Goal: Information Seeking & Learning: Check status

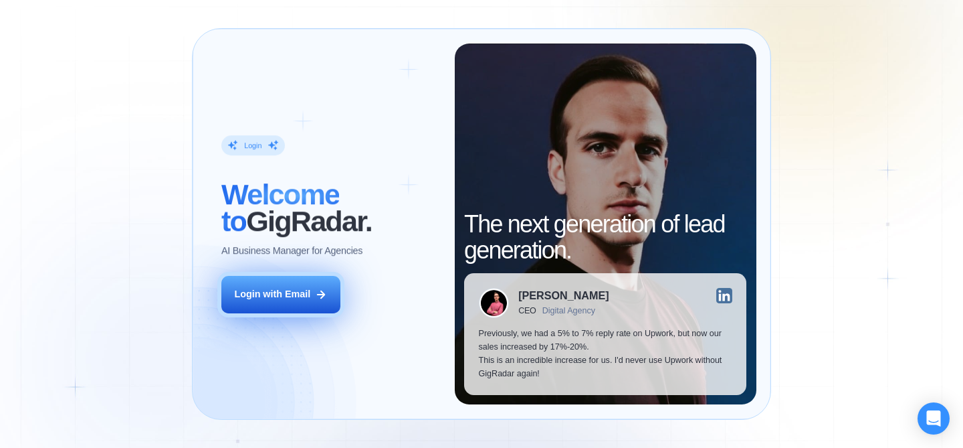
click at [332, 286] on button "Login with Email" at bounding box center [280, 294] width 119 height 37
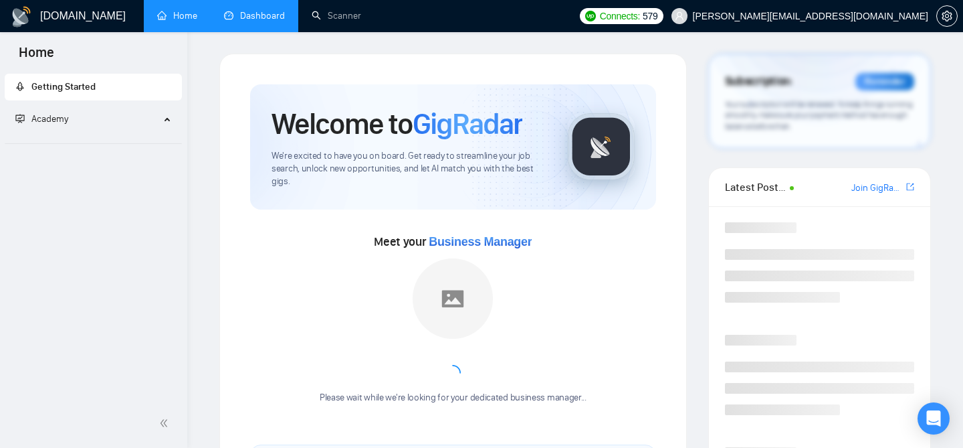
click at [243, 10] on link "Dashboard" at bounding box center [254, 15] width 61 height 11
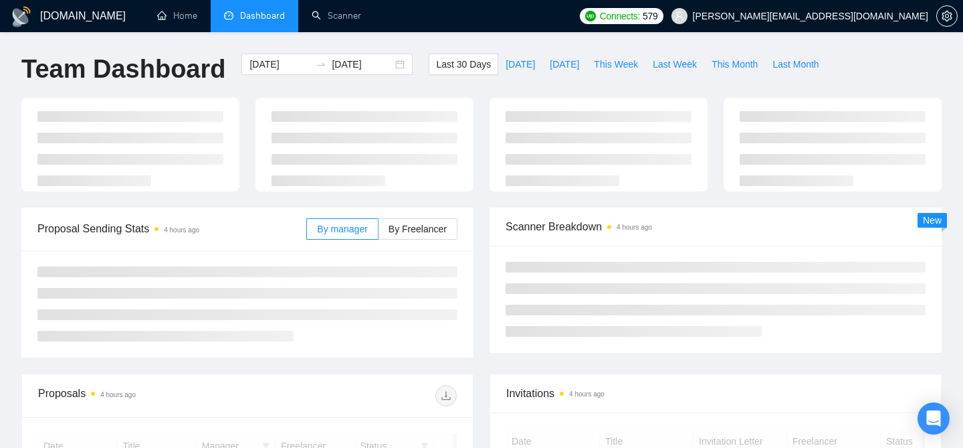
click at [870, 27] on span "[PERSON_NAME][EMAIL_ADDRESS][DOMAIN_NAME]" at bounding box center [800, 16] width 273 height 43
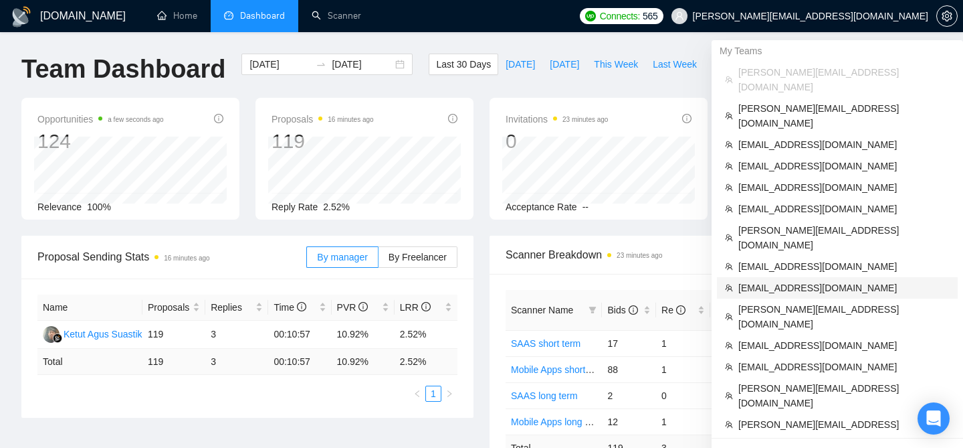
click at [770, 280] on span "[EMAIL_ADDRESS][DOMAIN_NAME]" at bounding box center [844, 287] width 211 height 15
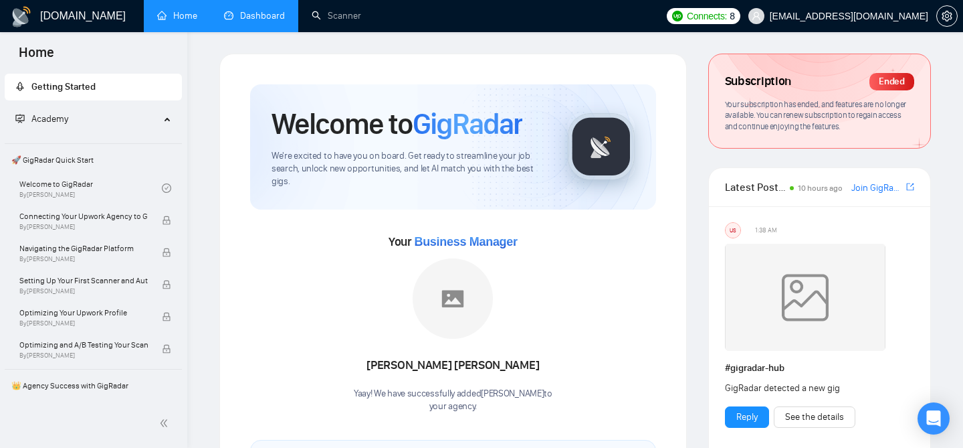
click at [262, 19] on link "Dashboard" at bounding box center [254, 15] width 61 height 11
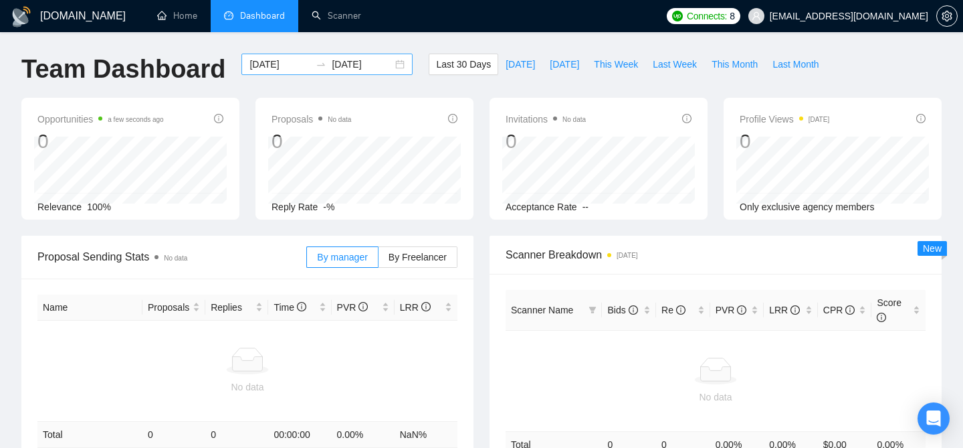
click at [347, 68] on input "[DATE]" at bounding box center [362, 64] width 61 height 15
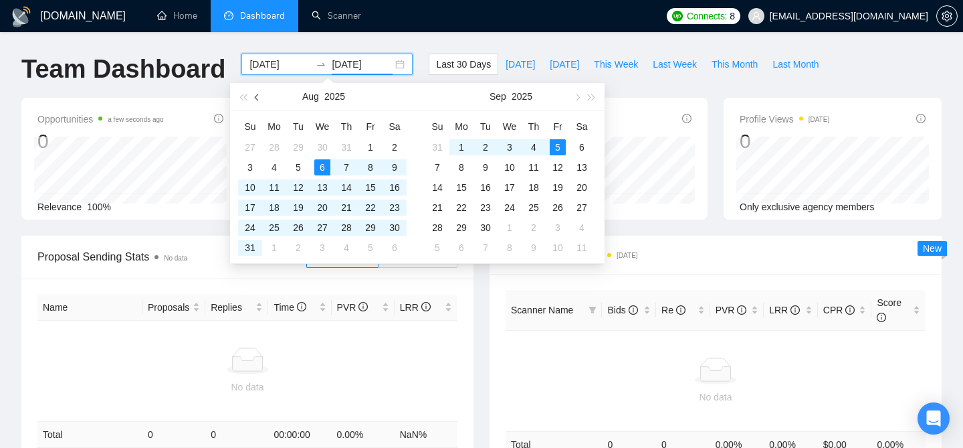
click at [255, 94] on button "button" at bounding box center [257, 96] width 15 height 27
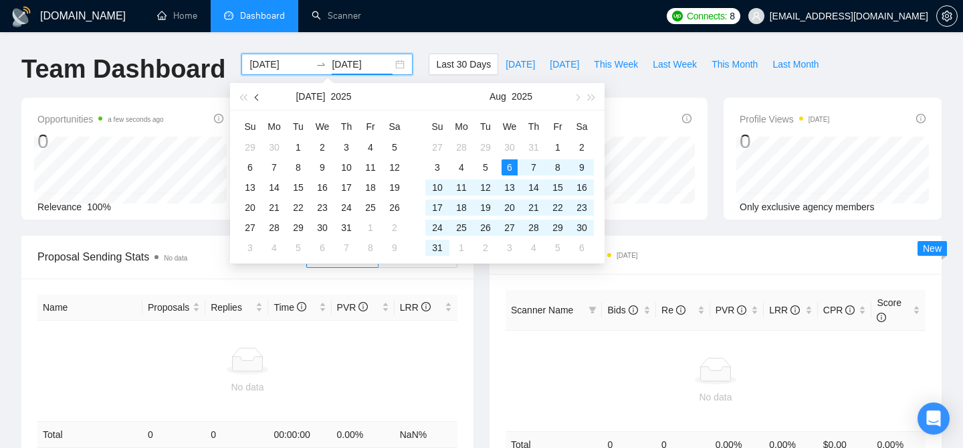
click at [255, 94] on button "button" at bounding box center [257, 96] width 15 height 27
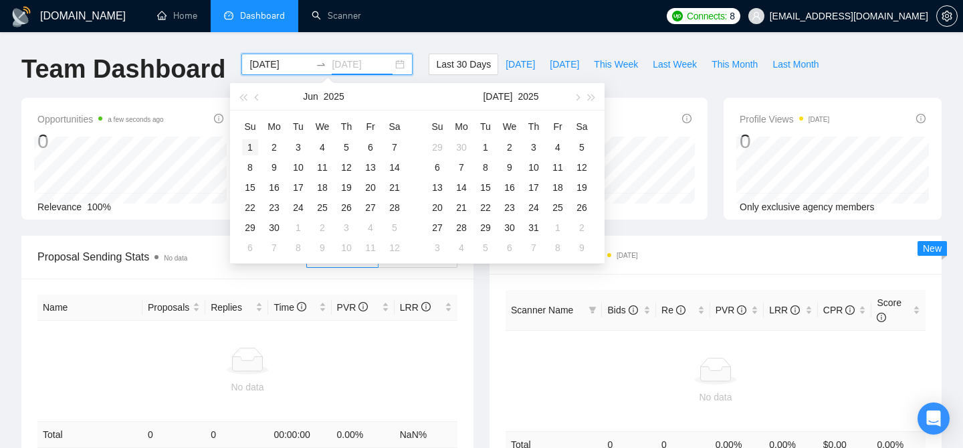
type input "[DATE]"
click at [254, 141] on div "1" at bounding box center [250, 147] width 16 height 16
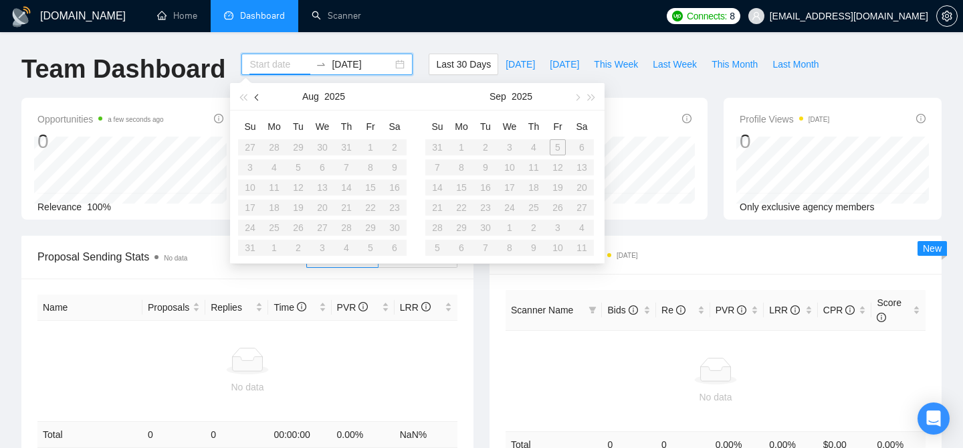
click at [256, 103] on button "button" at bounding box center [257, 96] width 15 height 27
click at [257, 102] on button "button" at bounding box center [257, 96] width 15 height 27
type input "[DATE]"
click at [349, 146] on div "1" at bounding box center [346, 147] width 16 height 16
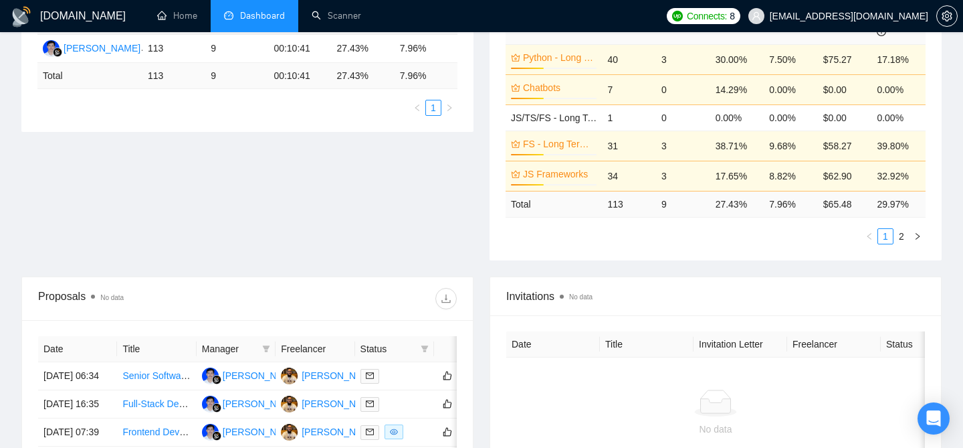
scroll to position [301, 0]
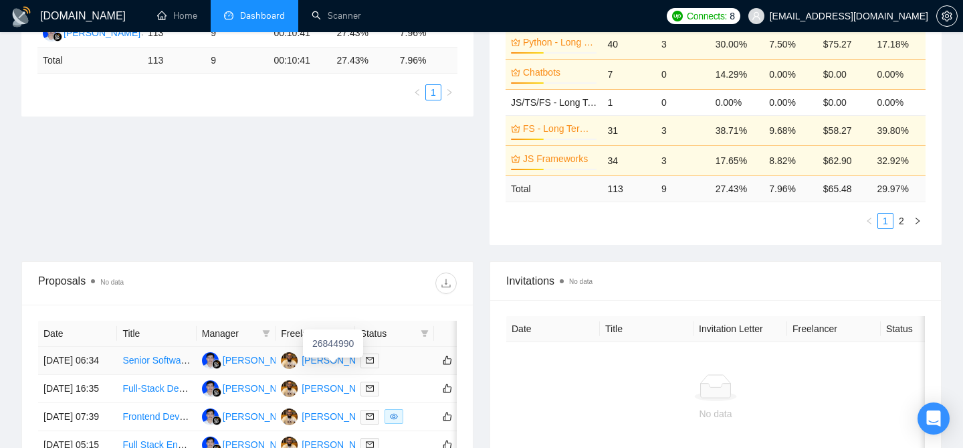
click at [316, 365] on div "[PERSON_NAME]" at bounding box center [340, 360] width 77 height 15
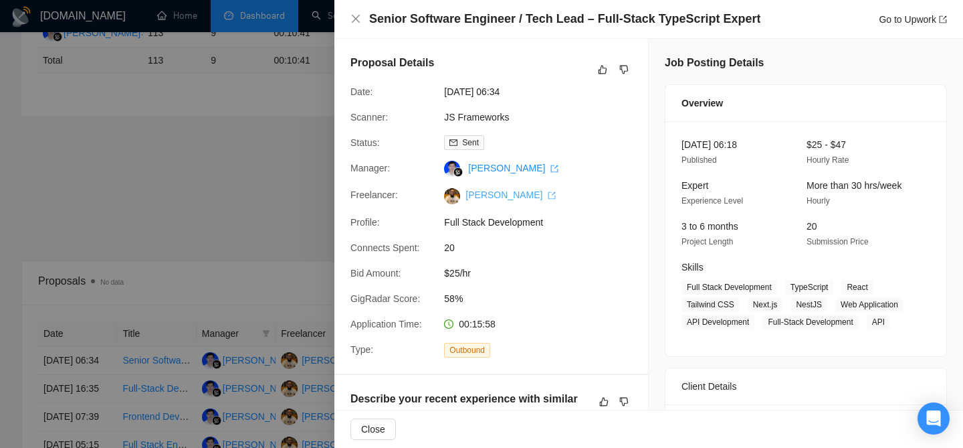
click at [500, 196] on link "[PERSON_NAME]" at bounding box center [511, 194] width 90 height 11
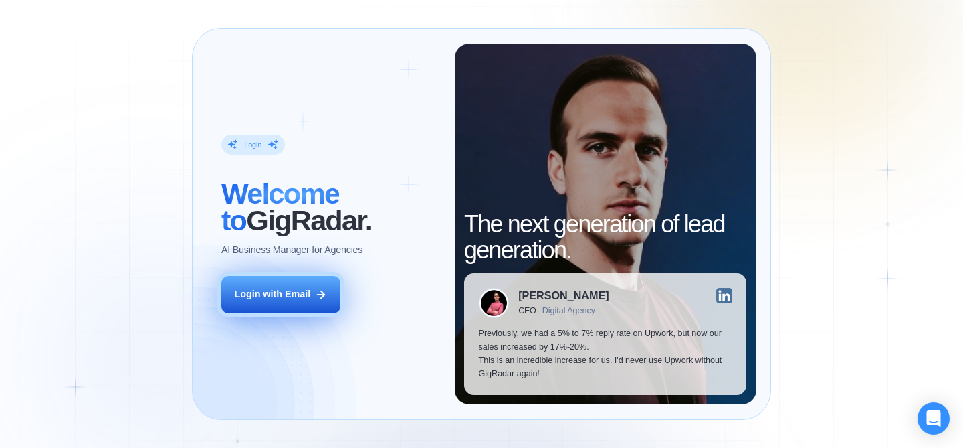
click at [296, 298] on div "Login with Email" at bounding box center [272, 294] width 76 height 13
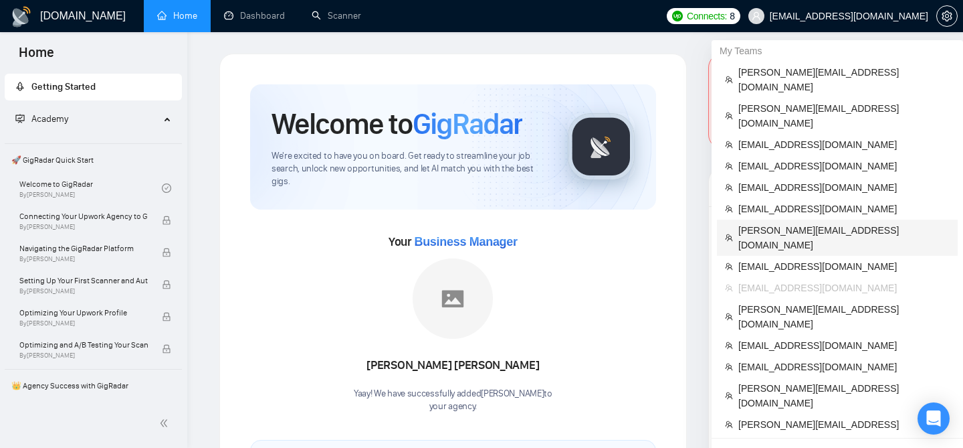
click at [757, 219] on li "[PERSON_NAME][EMAIL_ADDRESS][DOMAIN_NAME]" at bounding box center [837, 237] width 241 height 36
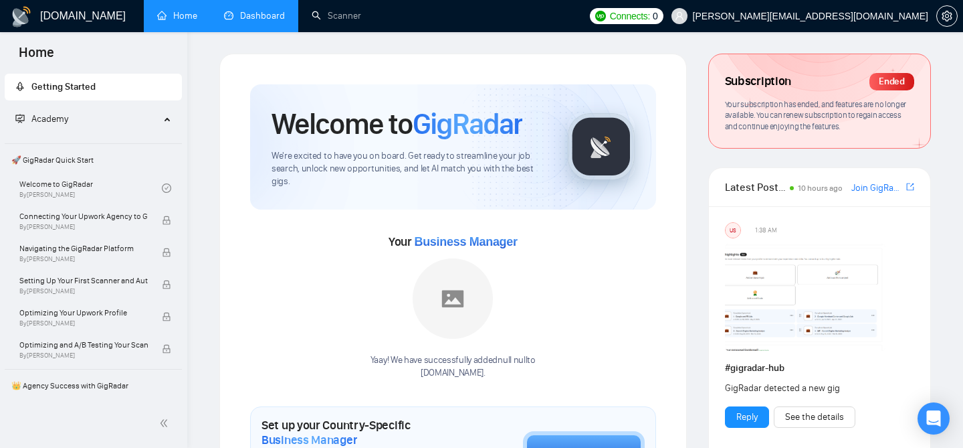
click at [269, 11] on link "Dashboard" at bounding box center [254, 15] width 61 height 11
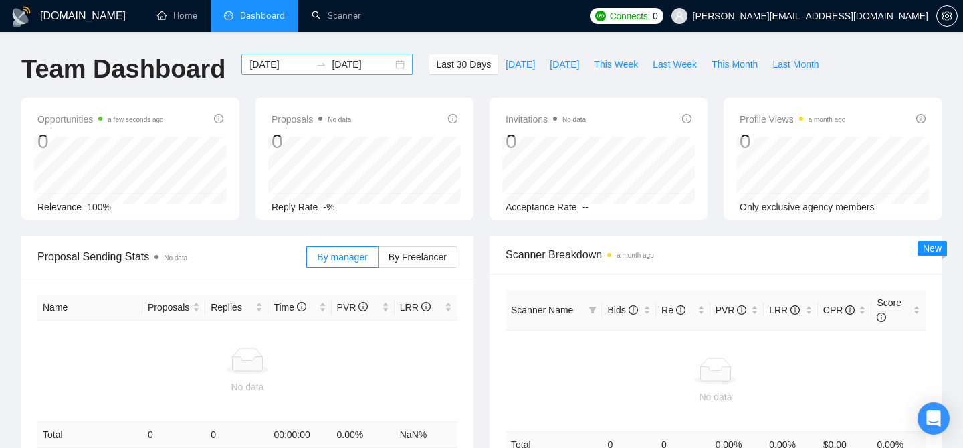
click at [278, 62] on input "[DATE]" at bounding box center [280, 64] width 61 height 15
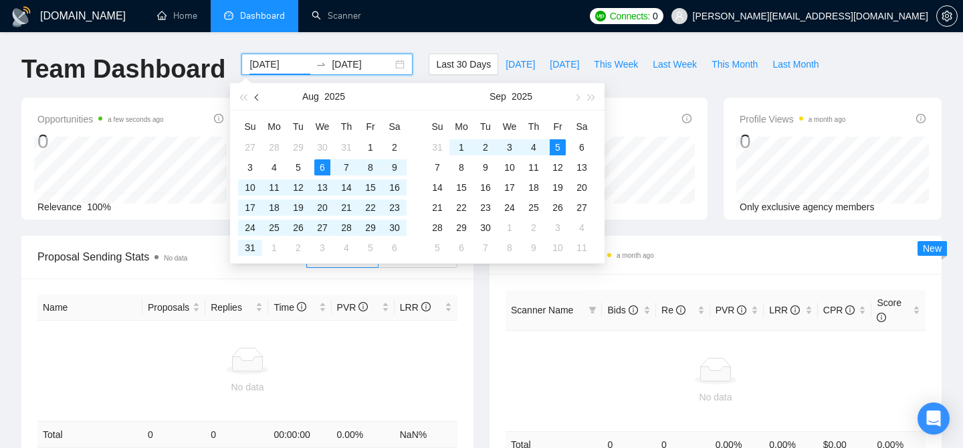
click at [254, 89] on button "button" at bounding box center [257, 96] width 15 height 27
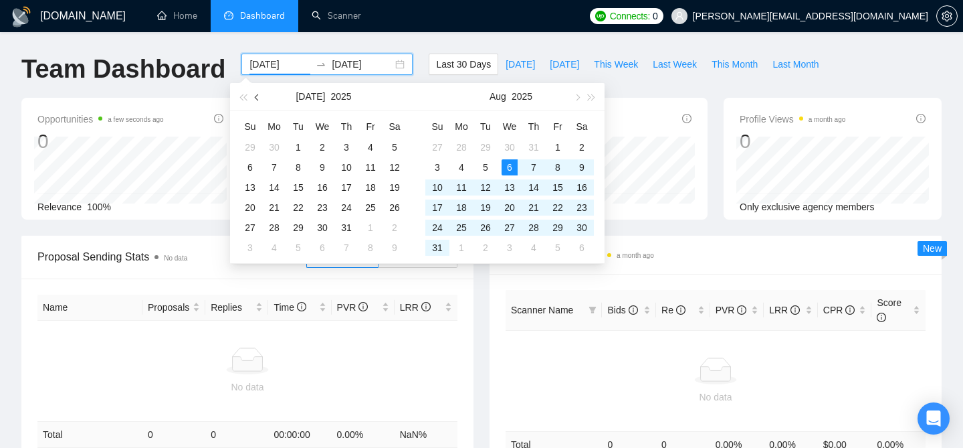
click at [254, 89] on button "button" at bounding box center [257, 96] width 15 height 27
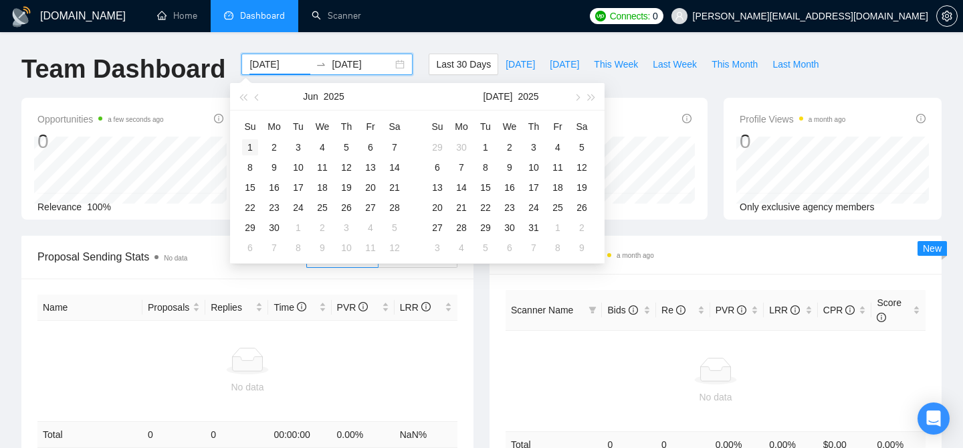
type input "[DATE]"
click at [255, 144] on div "1" at bounding box center [250, 147] width 16 height 16
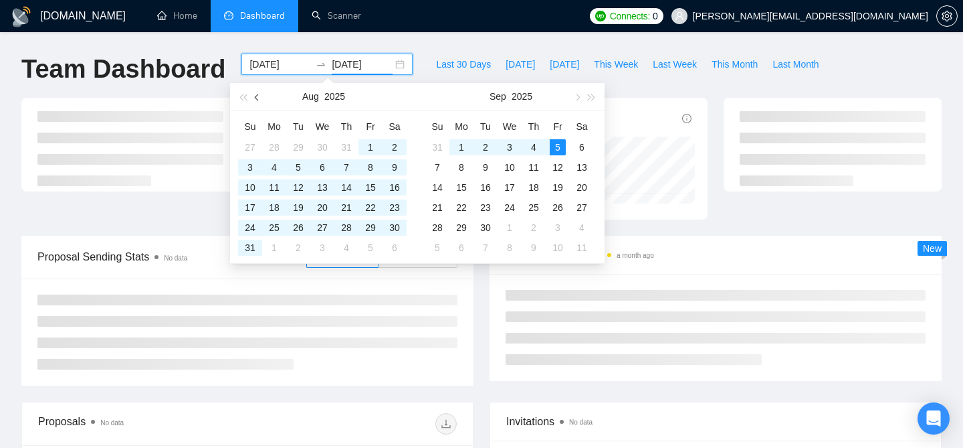
click at [263, 100] on button "button" at bounding box center [257, 96] width 15 height 27
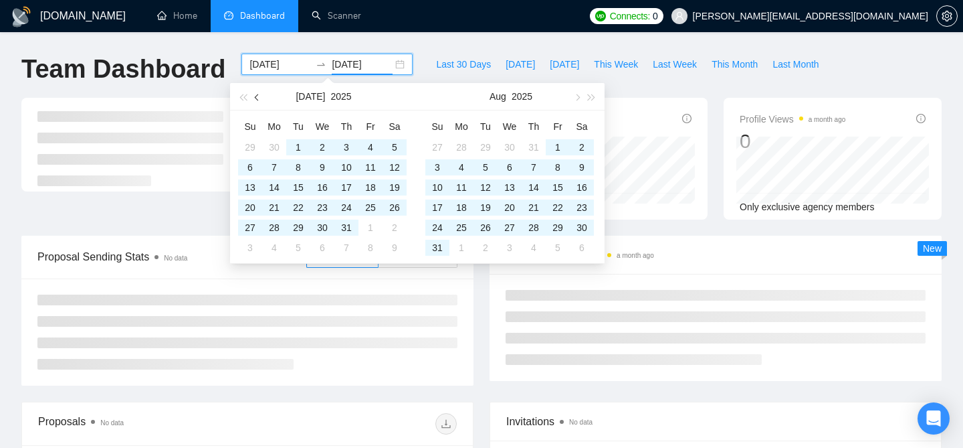
click at [263, 100] on button "button" at bounding box center [257, 96] width 15 height 27
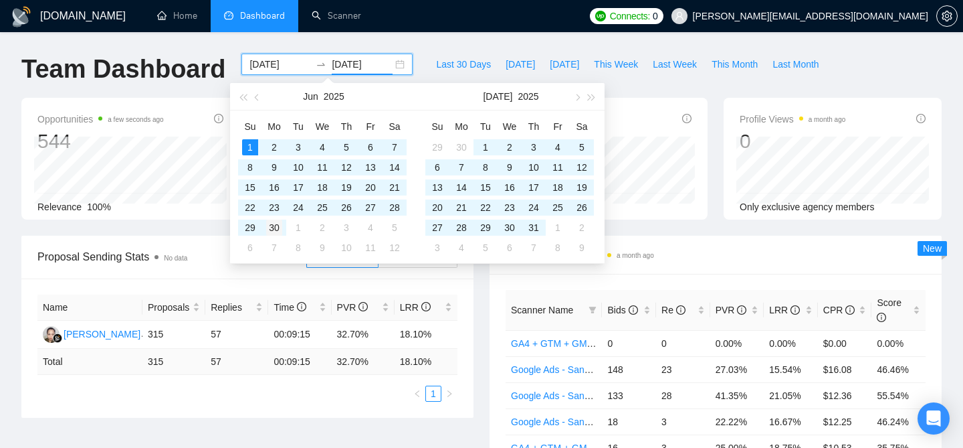
type input "2025-06-30"
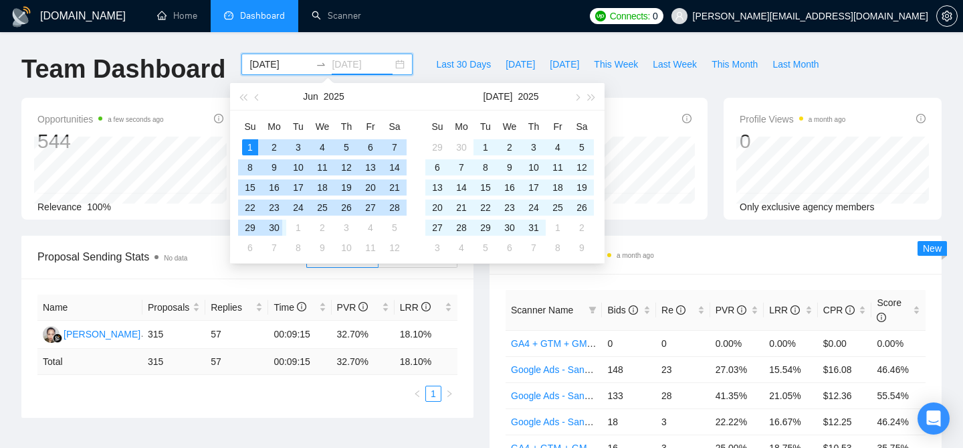
click at [272, 222] on div "30" at bounding box center [274, 227] width 16 height 16
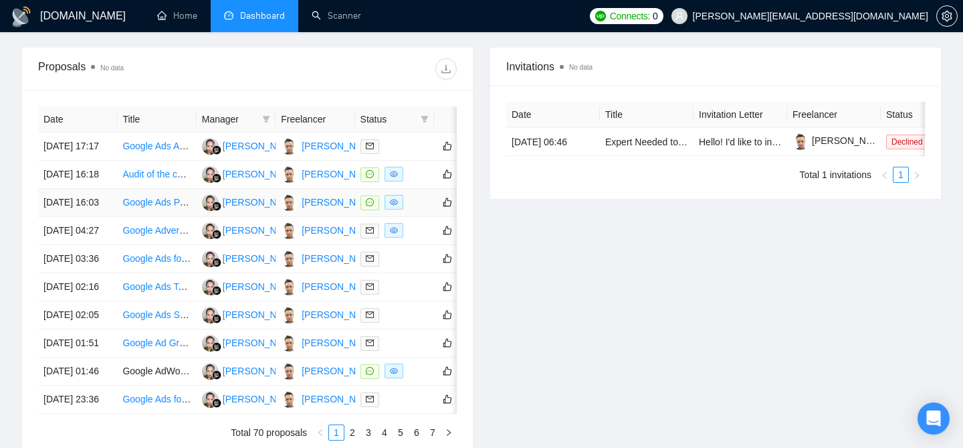
scroll to position [474, 0]
click at [328, 153] on div "Ihor Tokmakov" at bounding box center [340, 145] width 77 height 15
